Goal: Information Seeking & Learning: Learn about a topic

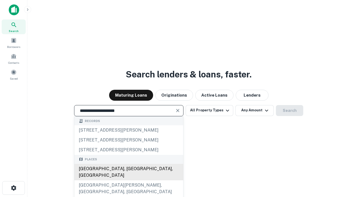
click at [129, 180] on div "[GEOGRAPHIC_DATA], [GEOGRAPHIC_DATA], [GEOGRAPHIC_DATA]" at bounding box center [128, 172] width 109 height 16
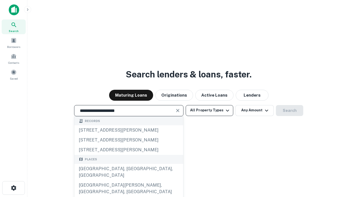
type input "**********"
click at [210, 110] on button "All Property Types" at bounding box center [210, 110] width 48 height 11
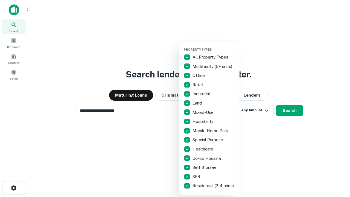
click at [214, 46] on button "button" at bounding box center [214, 46] width 60 height 0
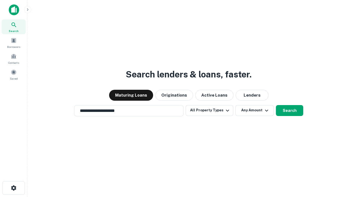
scroll to position [3, 66]
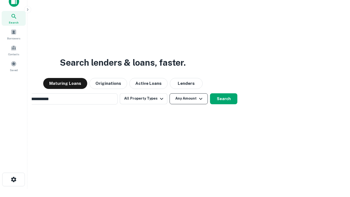
click at [170, 93] on button "Any Amount" at bounding box center [189, 98] width 38 height 11
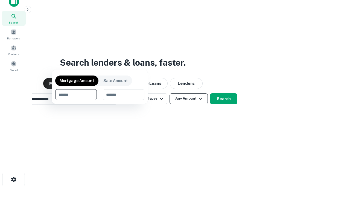
scroll to position [9, 0]
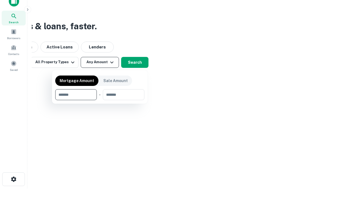
type input "*******"
click at [100, 100] on button "button" at bounding box center [99, 100] width 89 height 0
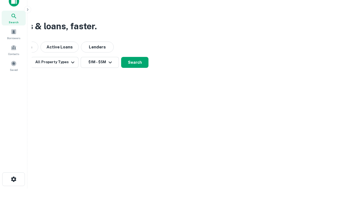
scroll to position [3, 101]
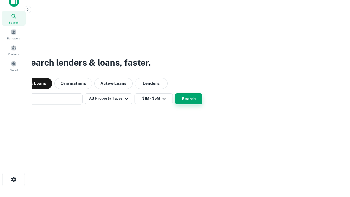
click at [175, 93] on button "Search" at bounding box center [188, 98] width 27 height 11
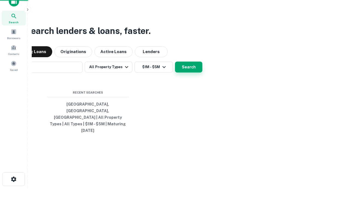
scroll to position [15, 155]
